Goal: Information Seeking & Learning: Learn about a topic

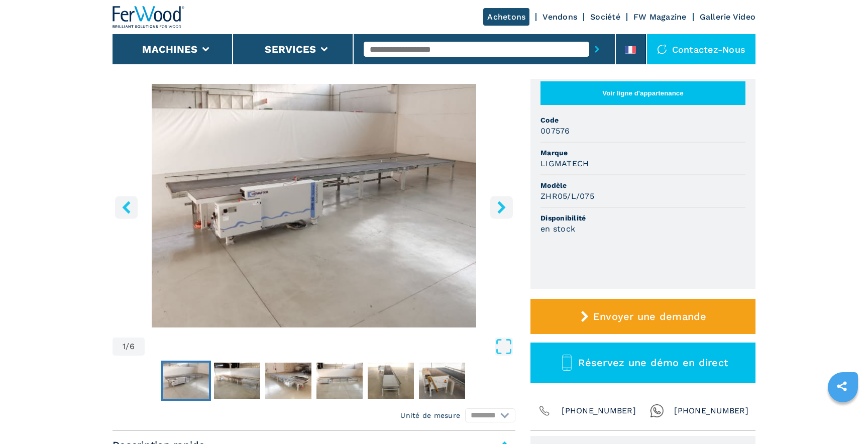
scroll to position [65, 0]
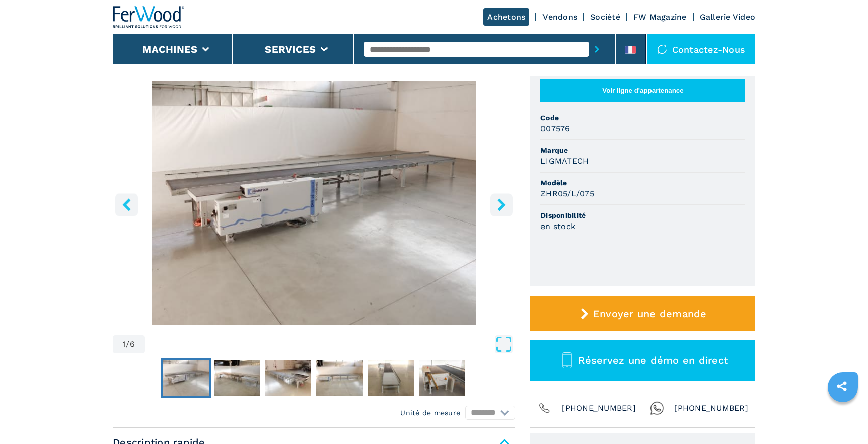
click at [505, 202] on icon "right-button" at bounding box center [501, 204] width 13 height 13
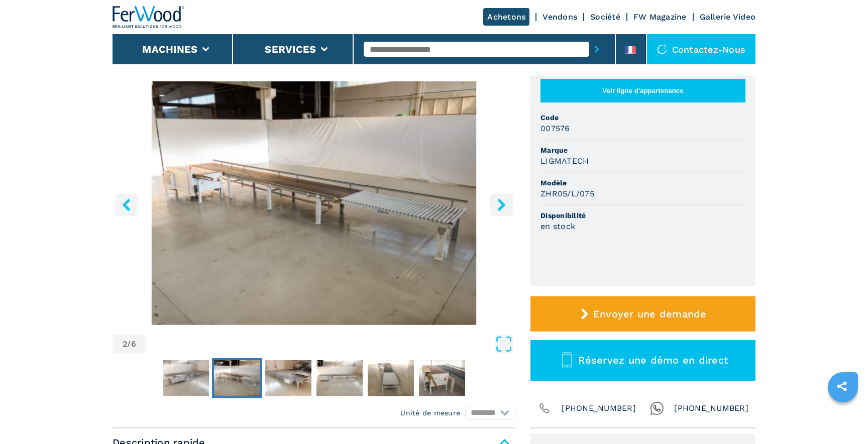
click at [505, 202] on icon "right-button" at bounding box center [501, 204] width 13 height 13
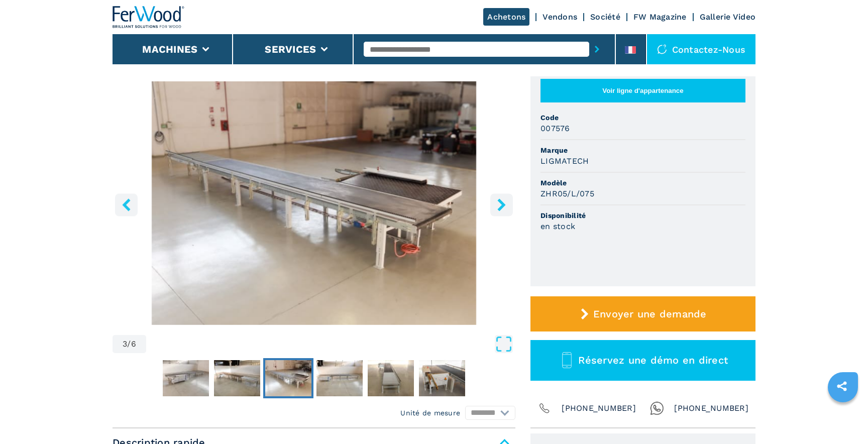
click at [505, 202] on icon "right-button" at bounding box center [501, 204] width 13 height 13
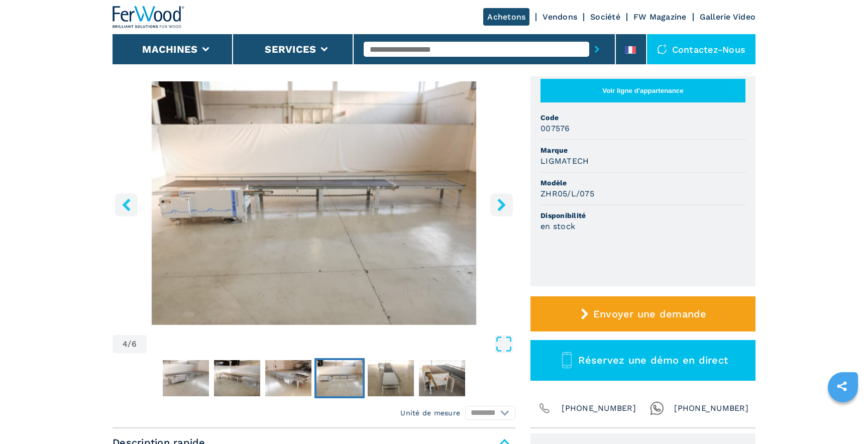
click at [505, 202] on icon "right-button" at bounding box center [501, 204] width 13 height 13
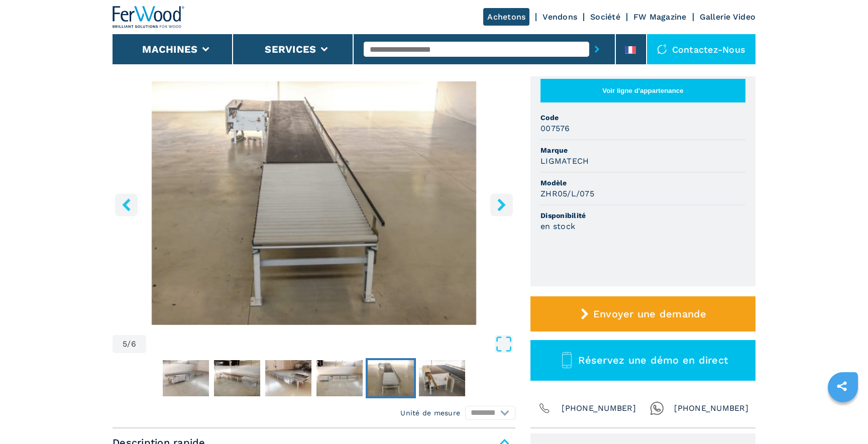
click at [505, 202] on icon "right-button" at bounding box center [501, 204] width 13 height 13
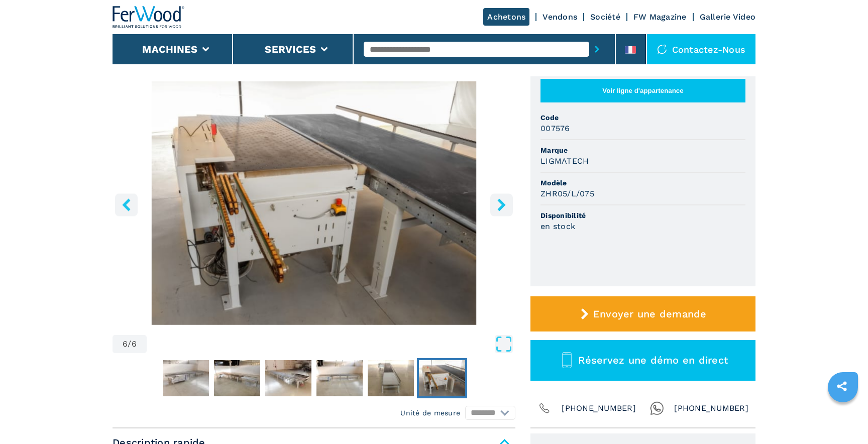
click at [505, 202] on icon "right-button" at bounding box center [501, 204] width 13 height 13
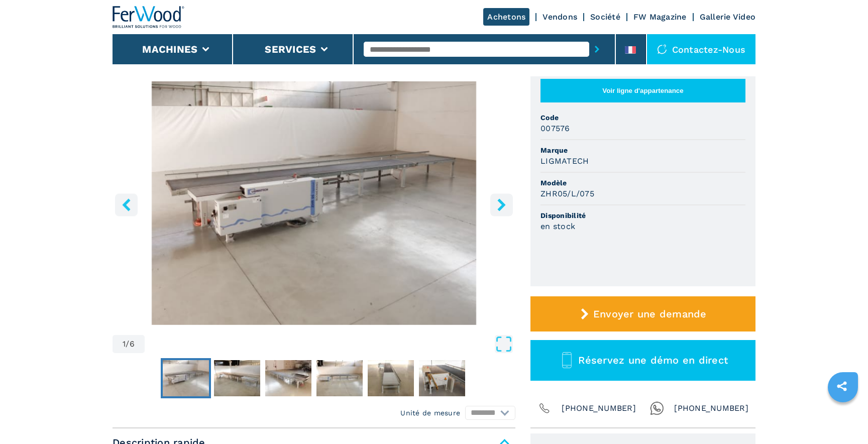
click at [505, 202] on icon "right-button" at bounding box center [501, 204] width 13 height 13
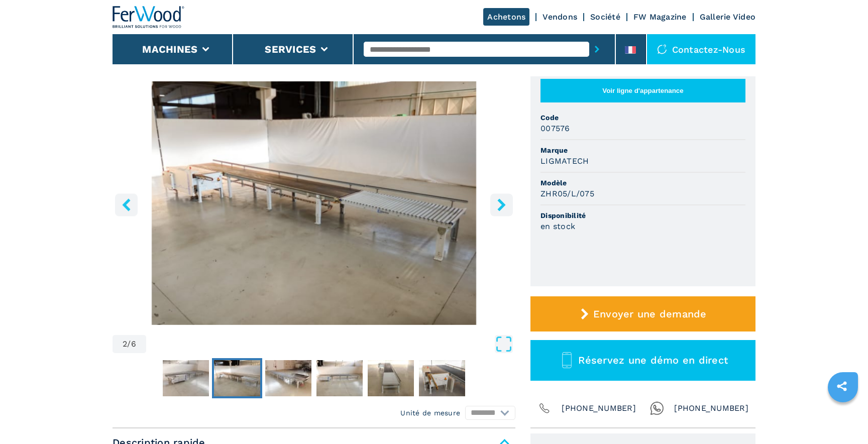
click at [505, 202] on icon "right-button" at bounding box center [501, 204] width 13 height 13
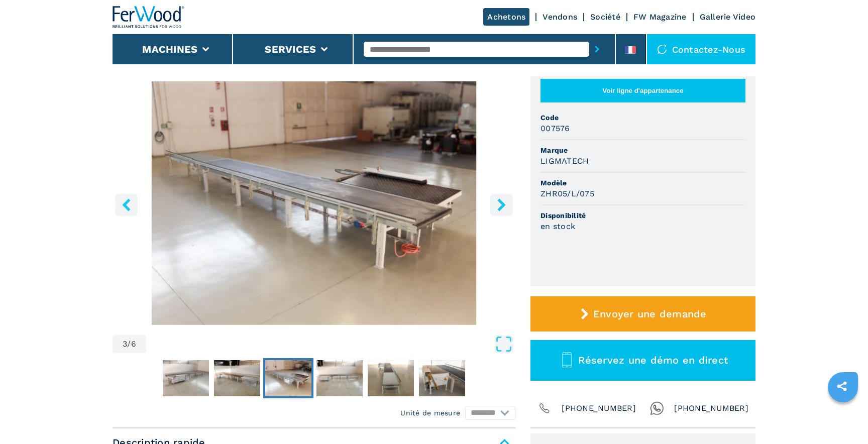
click at [505, 202] on icon "right-button" at bounding box center [501, 204] width 13 height 13
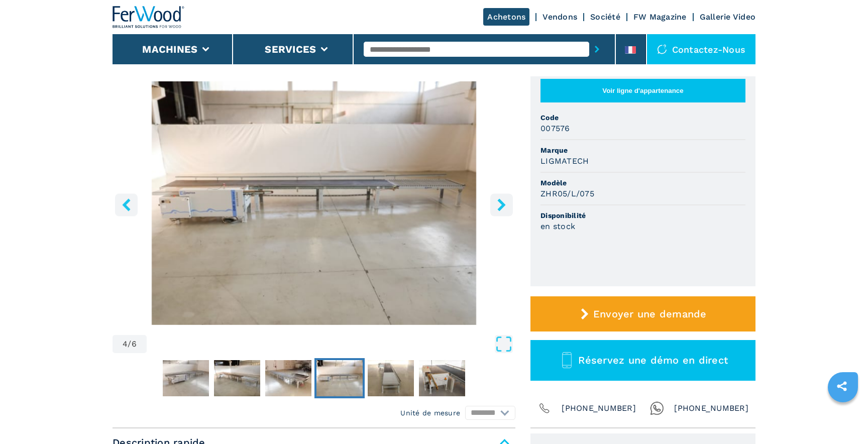
click at [505, 202] on icon "right-button" at bounding box center [501, 204] width 13 height 13
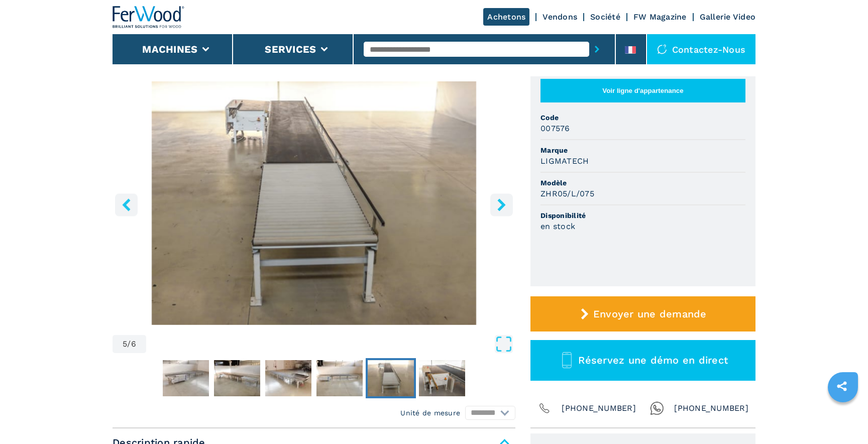
click at [505, 202] on icon "right-button" at bounding box center [501, 204] width 13 height 13
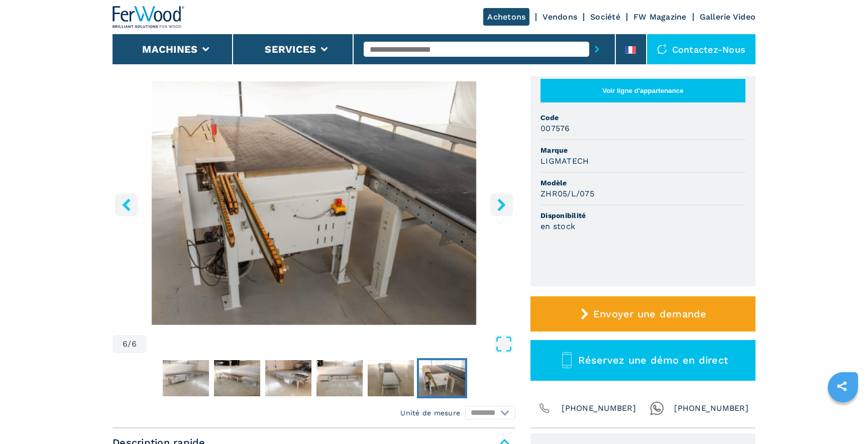
click at [505, 202] on icon "right-button" at bounding box center [501, 204] width 13 height 13
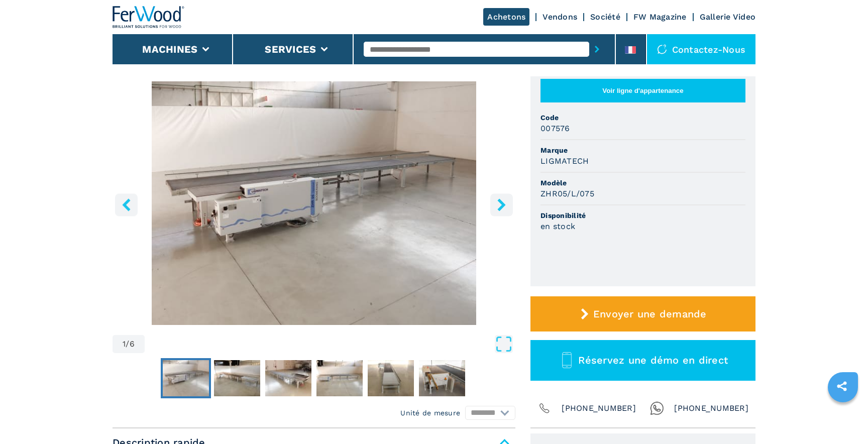
click at [505, 202] on icon "right-button" at bounding box center [501, 204] width 13 height 13
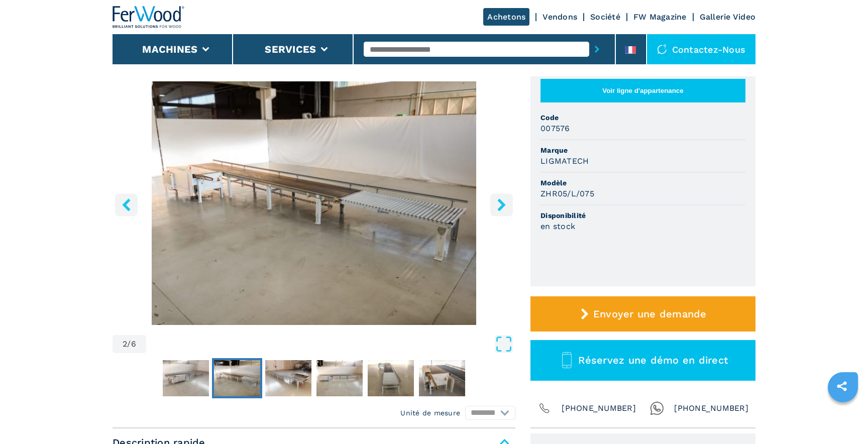
click at [505, 202] on icon "right-button" at bounding box center [501, 204] width 13 height 13
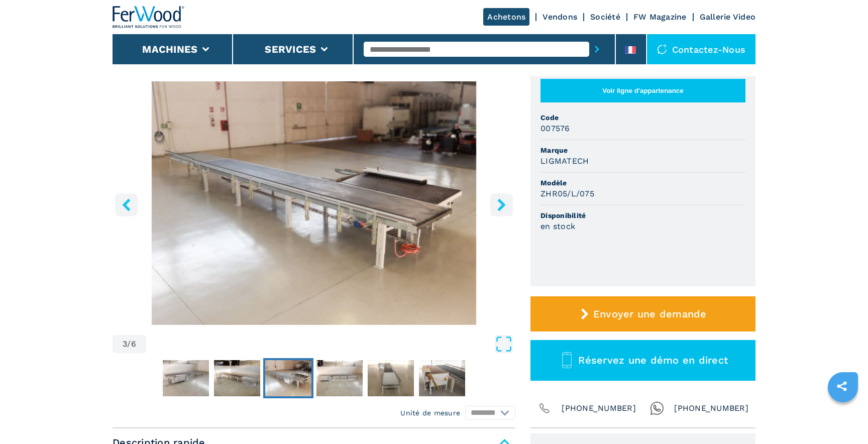
click at [505, 202] on icon "right-button" at bounding box center [501, 204] width 13 height 13
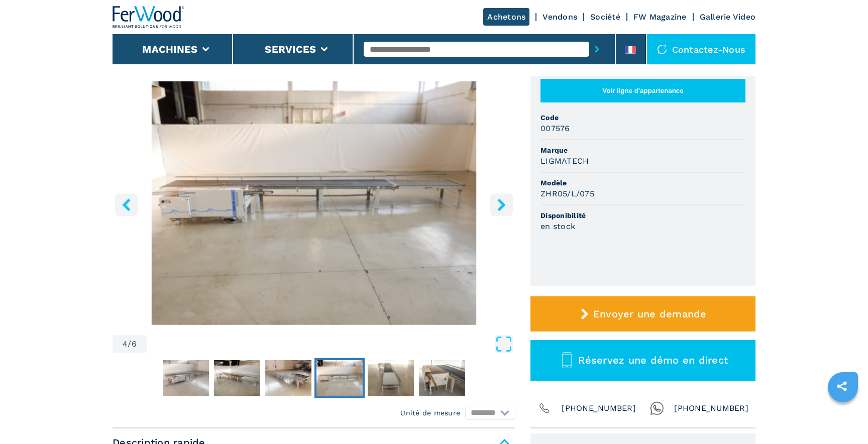
click at [505, 202] on icon "right-button" at bounding box center [501, 204] width 13 height 13
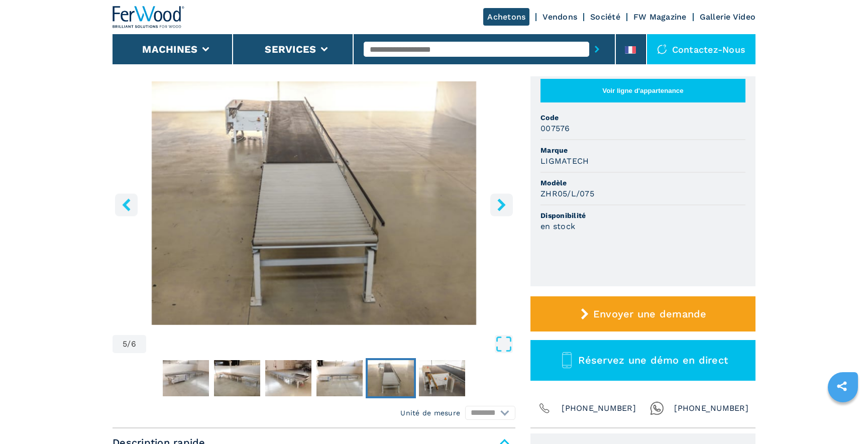
click at [505, 202] on icon "right-button" at bounding box center [501, 204] width 13 height 13
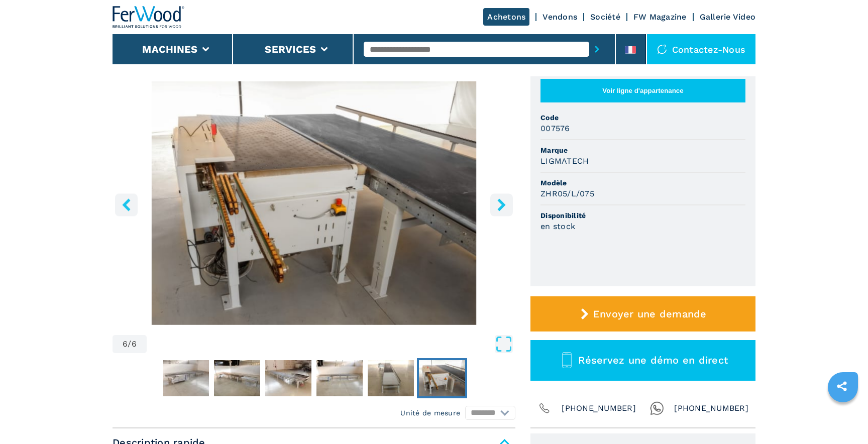
click at [505, 202] on icon "right-button" at bounding box center [501, 204] width 13 height 13
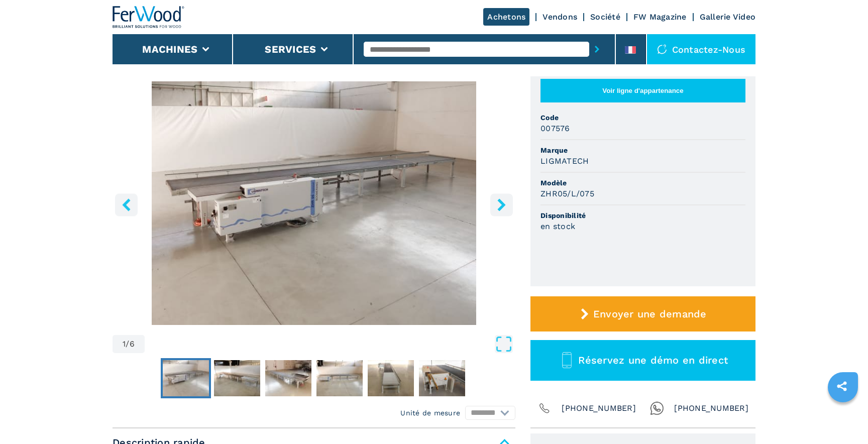
click at [505, 202] on icon "right-button" at bounding box center [501, 204] width 13 height 13
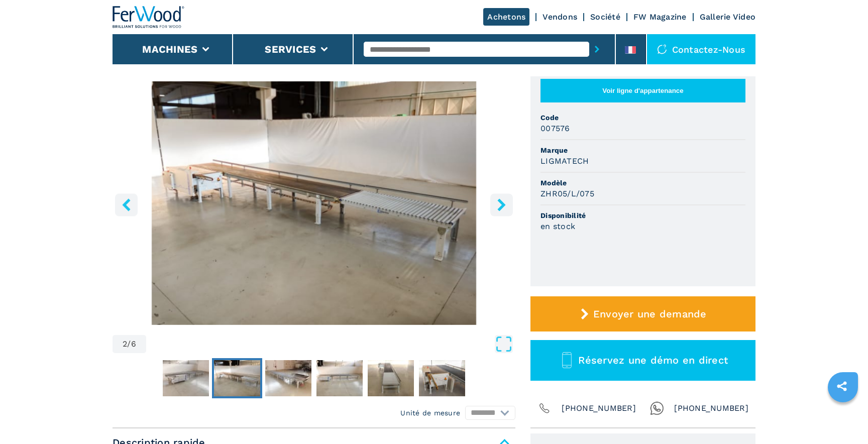
click at [505, 202] on icon "right-button" at bounding box center [501, 204] width 13 height 13
